Goal: Check status: Check status

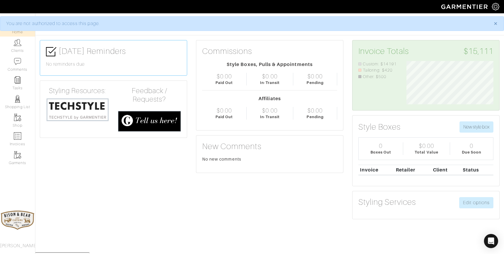
scroll to position [43, 96]
click at [14, 47] on link "Clients" at bounding box center [17, 46] width 35 height 19
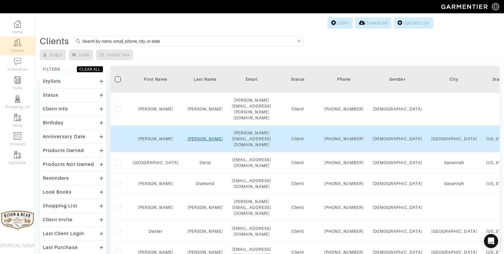
click at [195, 136] on link "Dawkins" at bounding box center [205, 138] width 36 height 5
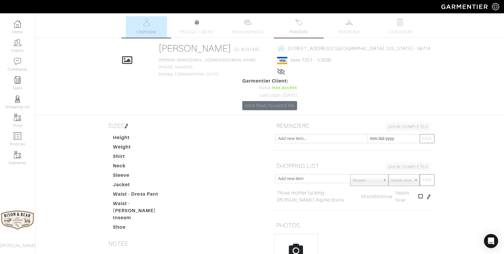
click at [302, 26] on img at bounding box center [298, 22] width 7 height 7
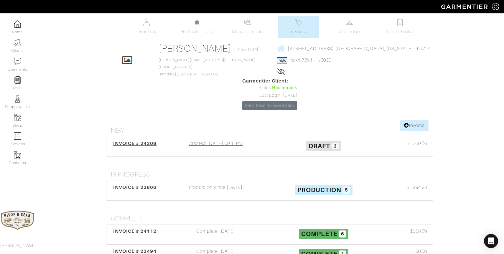
click at [225, 140] on div "Created [DATE] 09:11PM" at bounding box center [216, 147] width 108 height 14
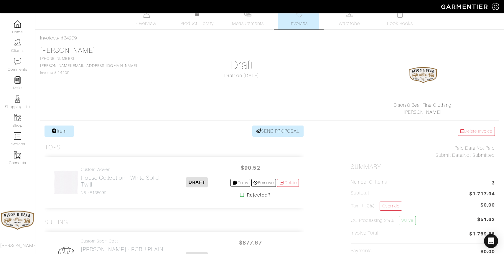
scroll to position [5, 0]
